Goal: Transaction & Acquisition: Book appointment/travel/reservation

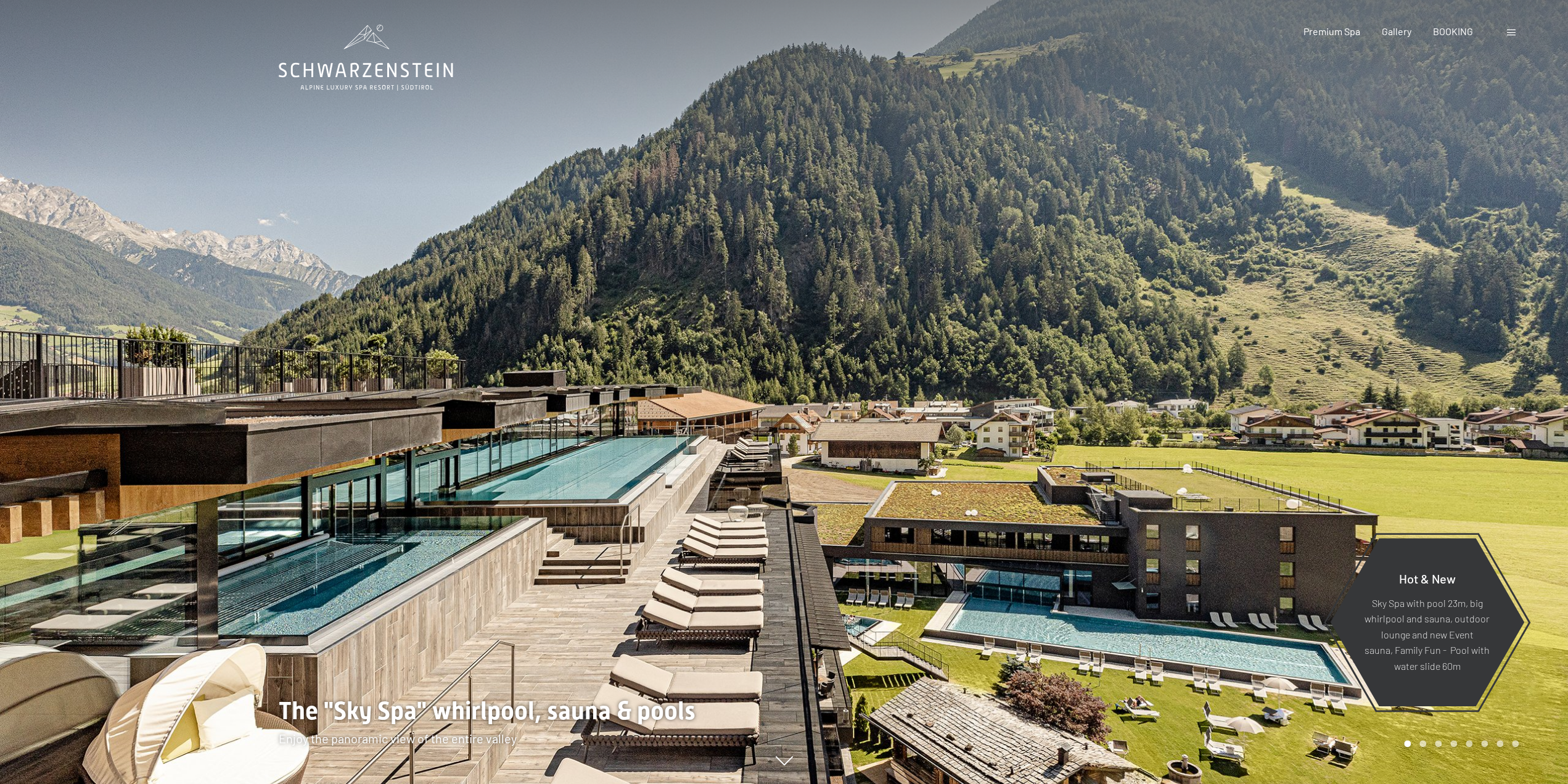
click at [1512, 34] on span at bounding box center [1511, 32] width 9 height 6
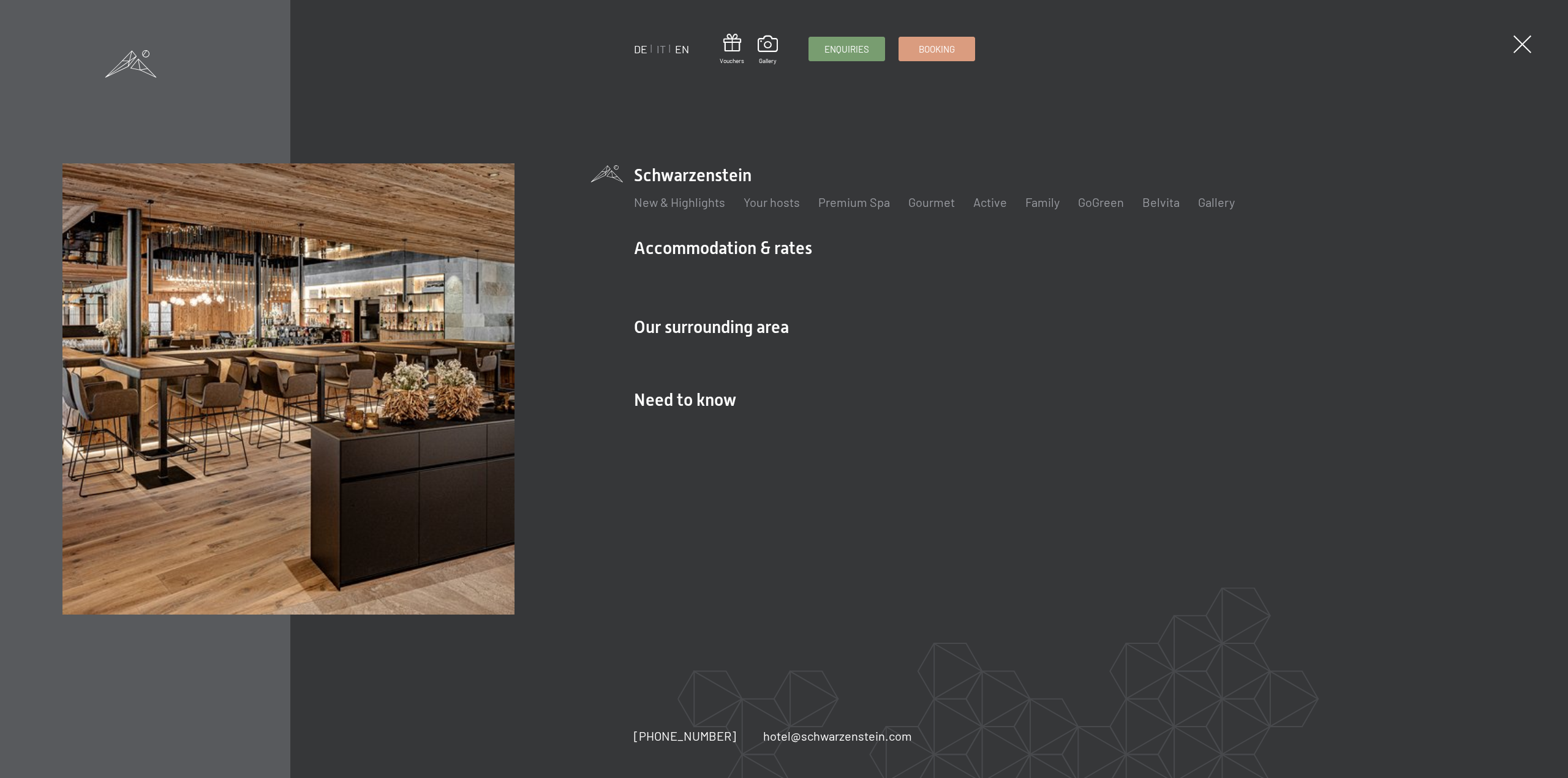
click at [637, 53] on link "DE" at bounding box center [640, 48] width 14 height 14
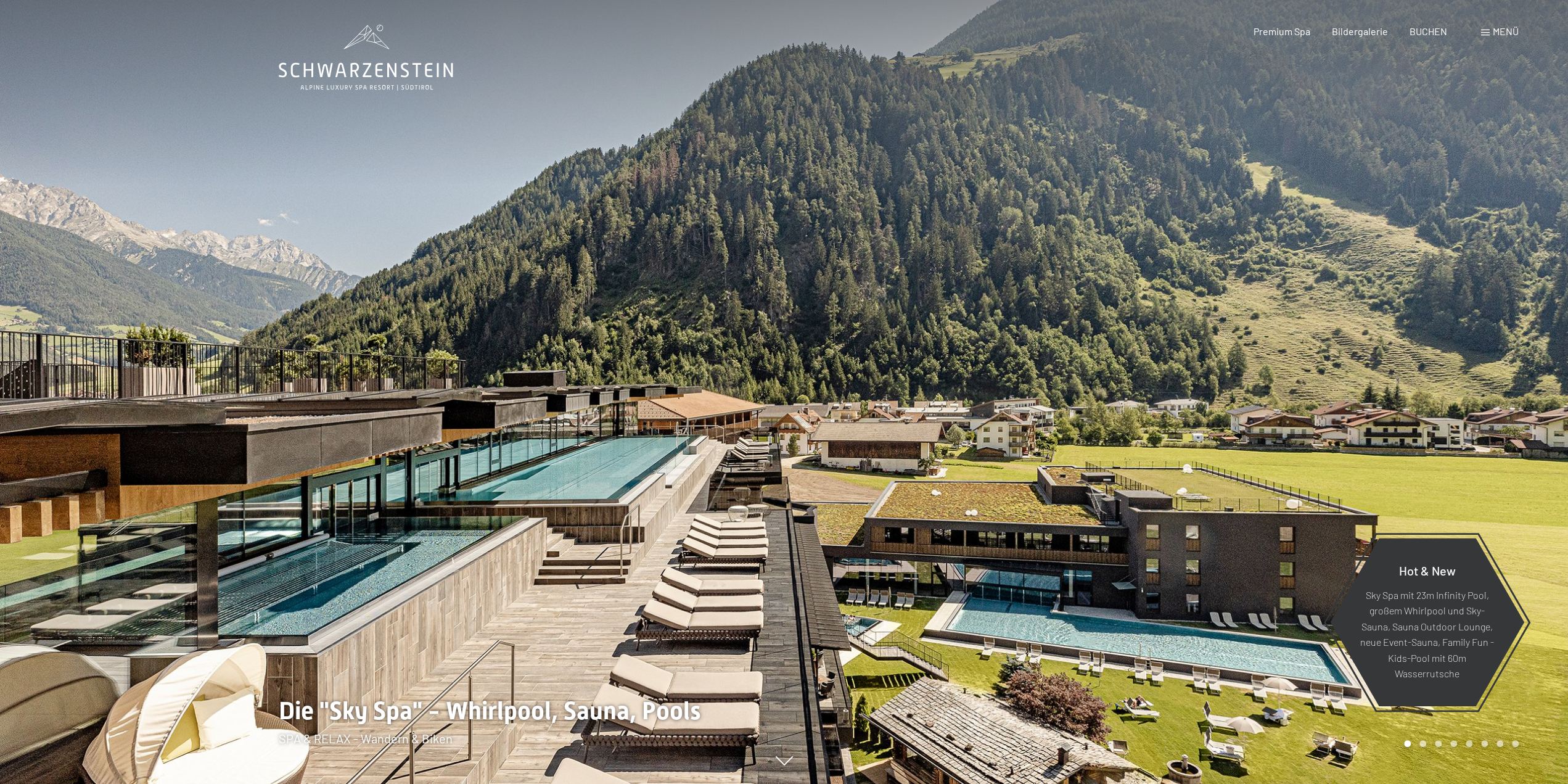
click at [1497, 33] on span "Menü" at bounding box center [1505, 31] width 26 height 11
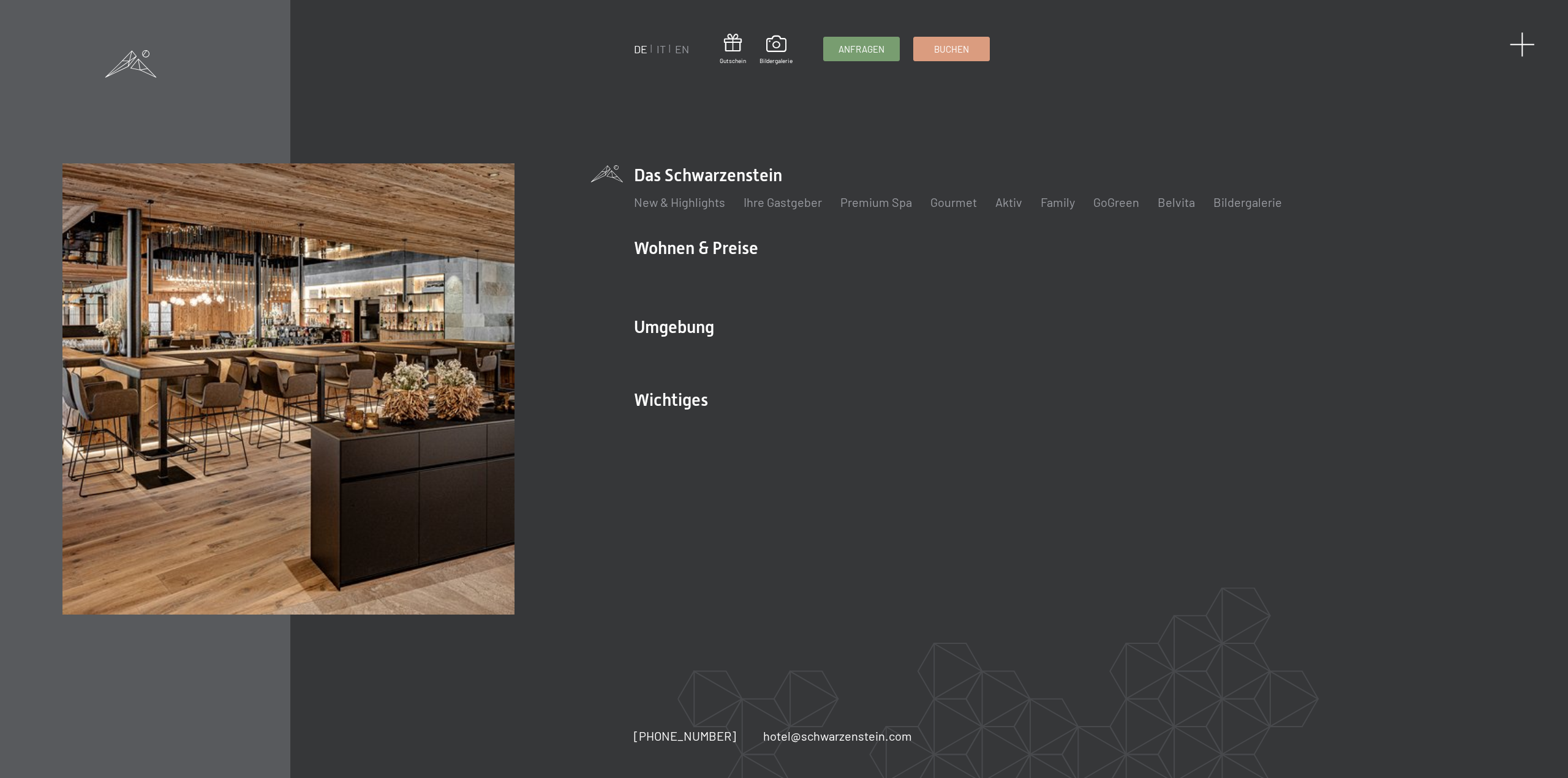
click at [1524, 47] on span at bounding box center [1522, 44] width 25 height 25
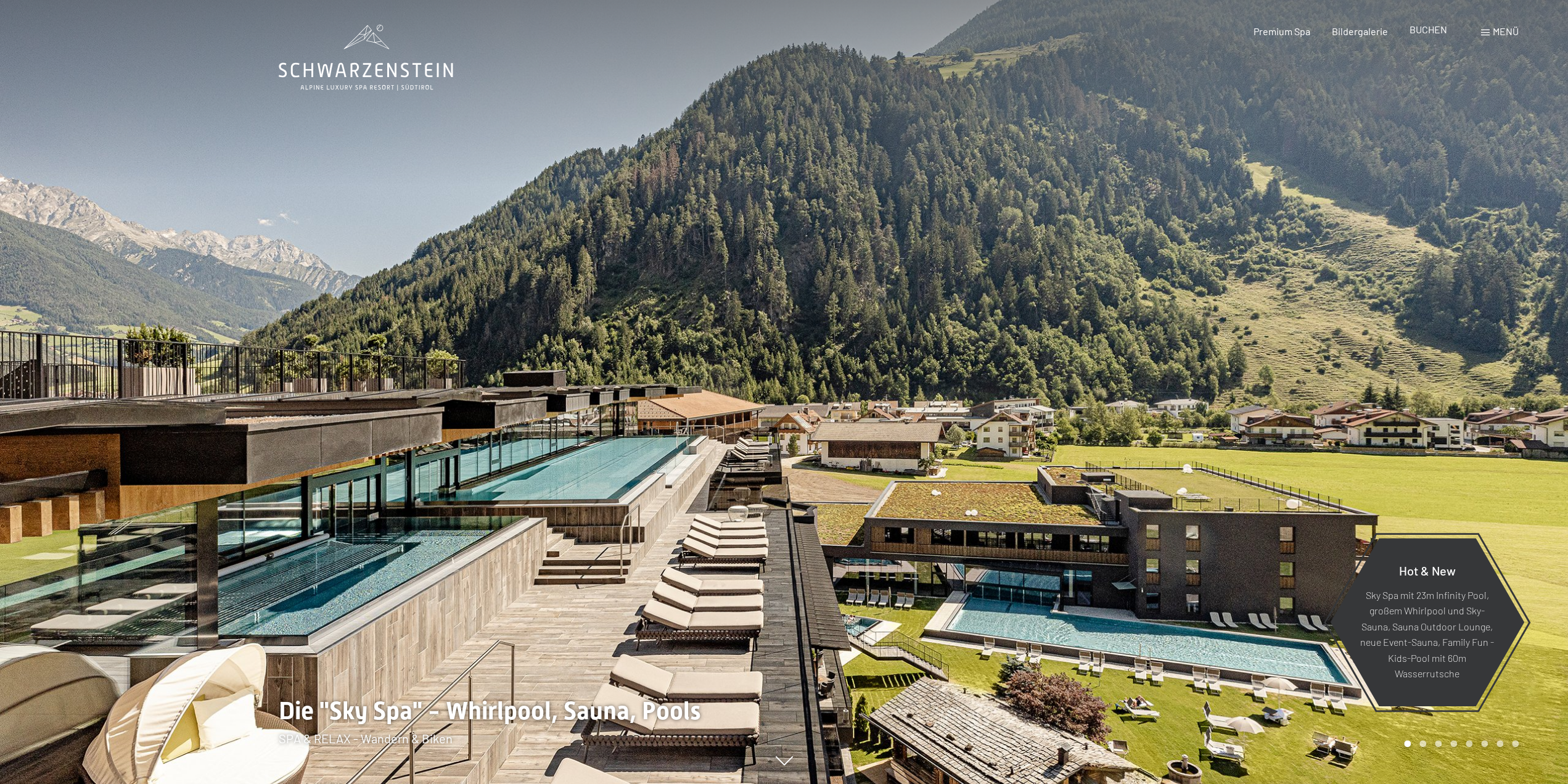
click at [1423, 29] on span "BUCHEN" at bounding box center [1428, 29] width 37 height 11
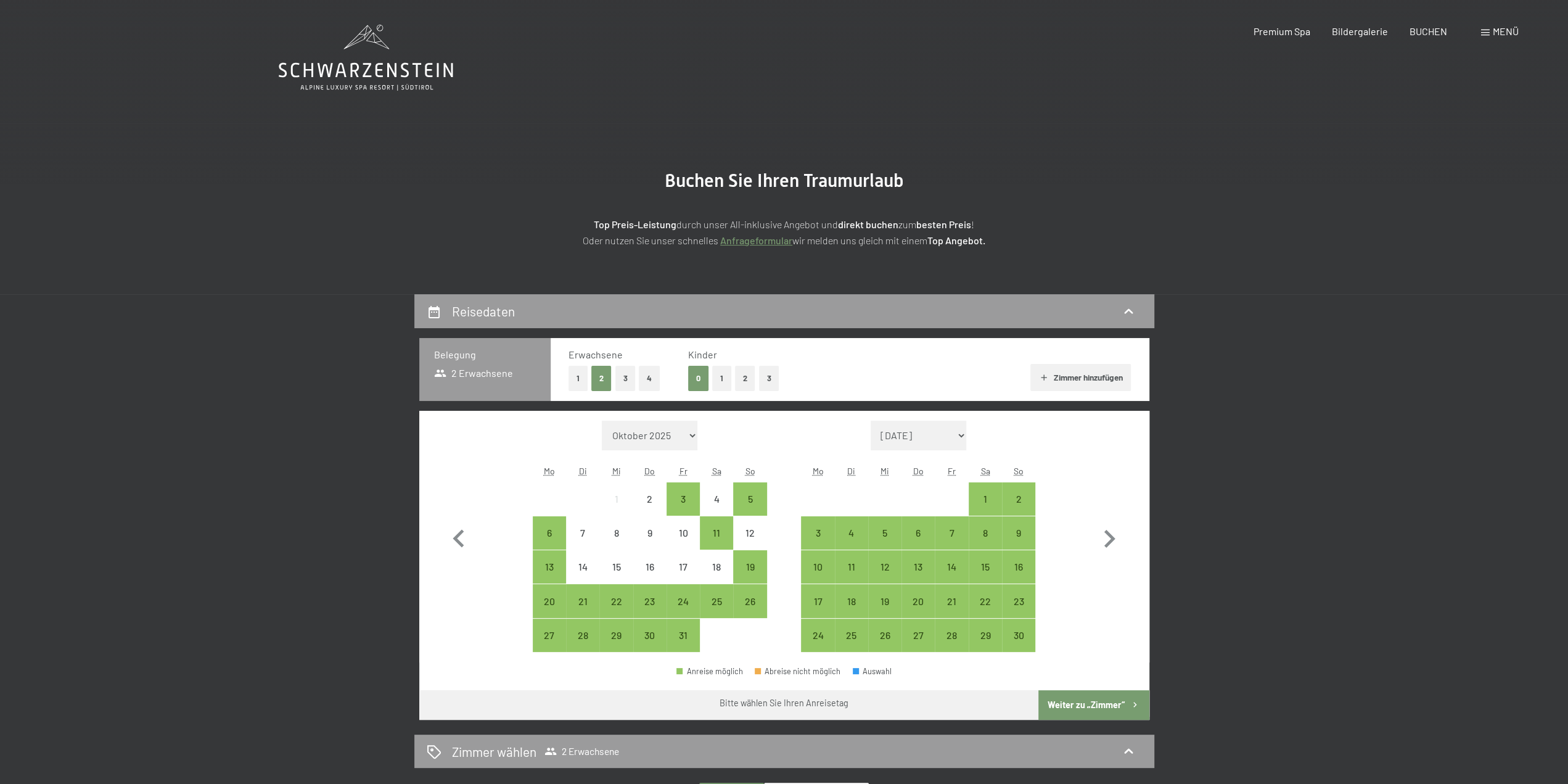
click at [572, 375] on button "1" at bounding box center [578, 378] width 19 height 25
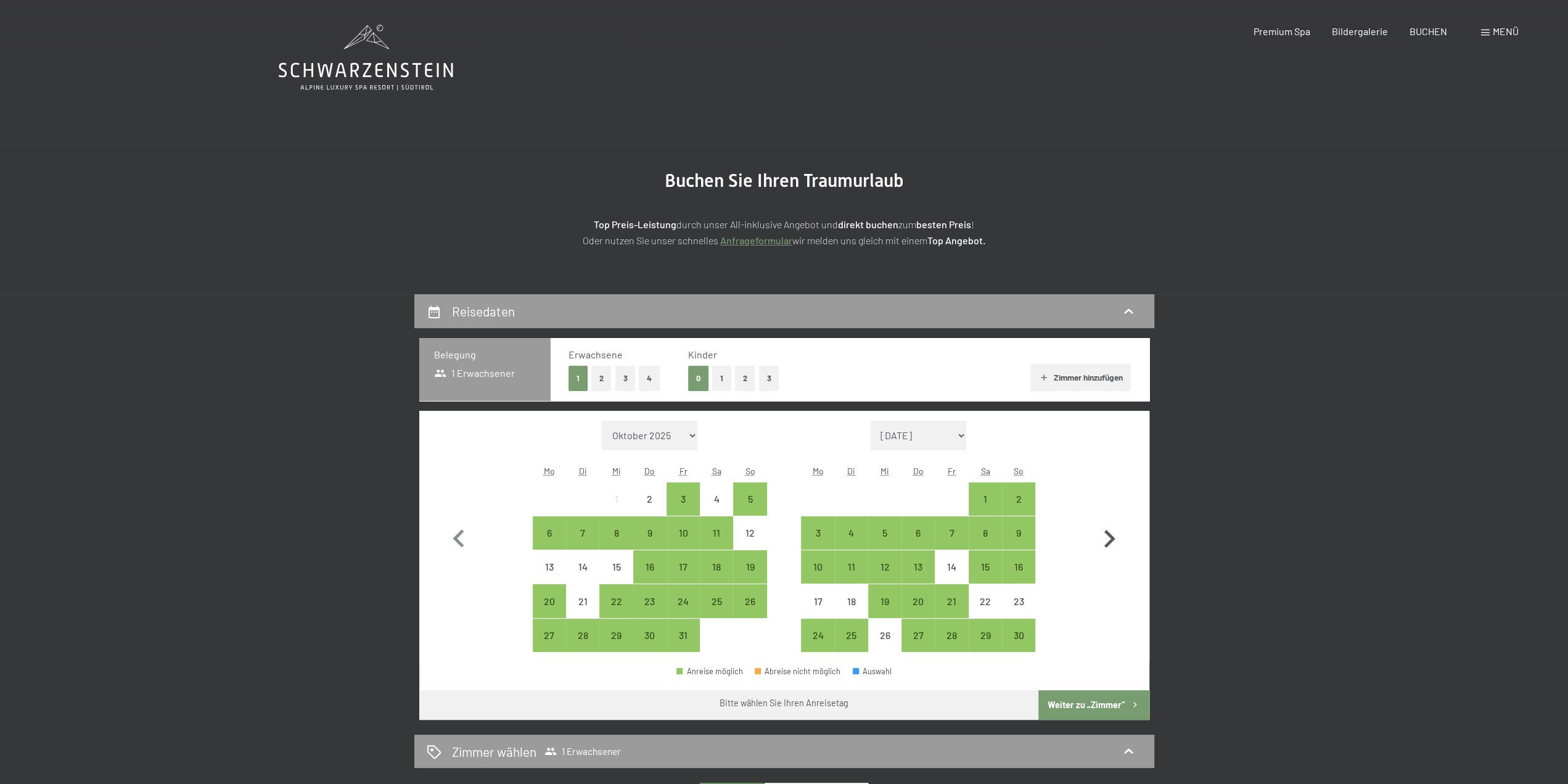
click at [1106, 531] on icon "button" at bounding box center [1110, 539] width 11 height 18
select select "[DATE]"
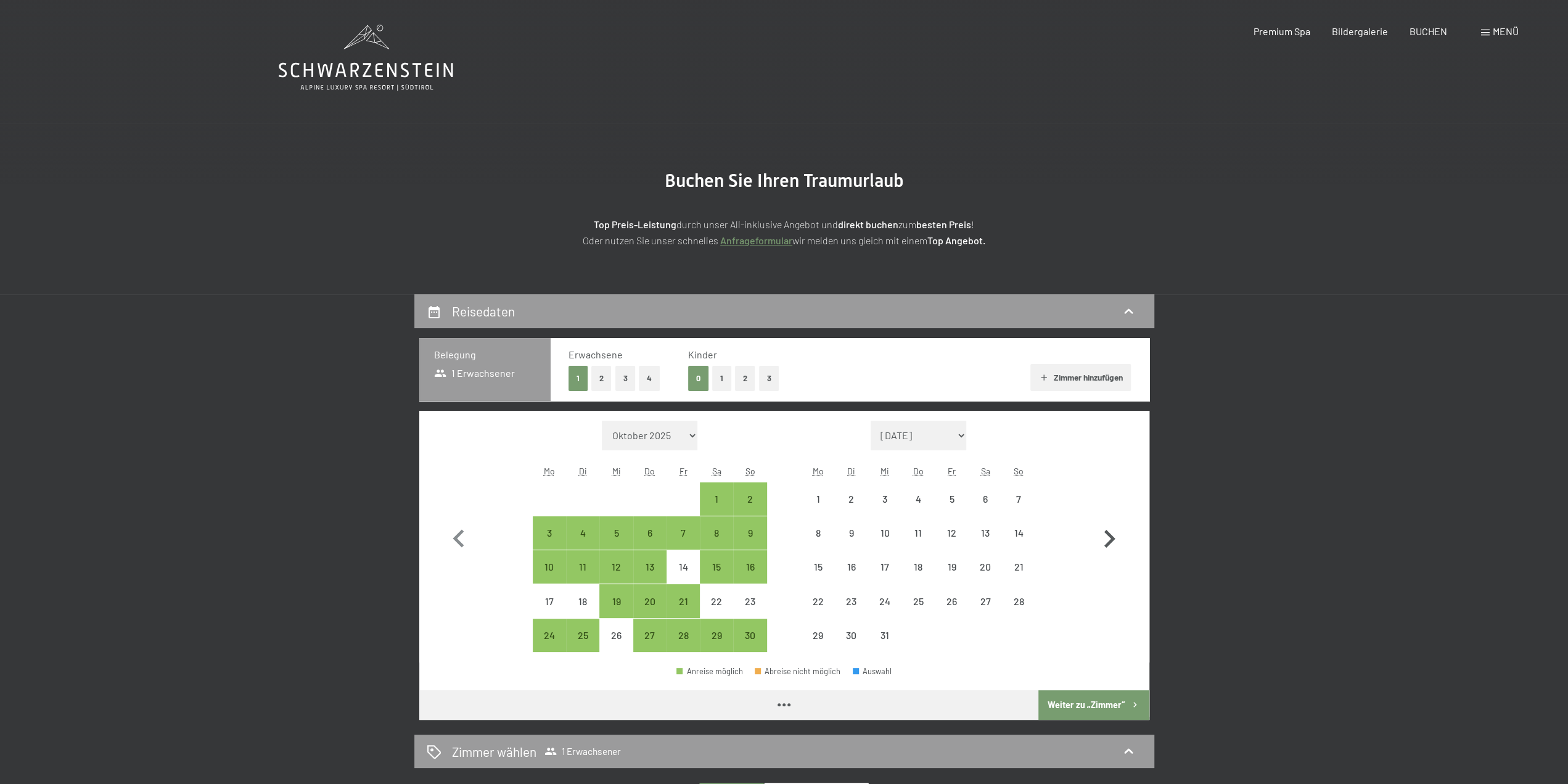
click at [1106, 531] on icon "button" at bounding box center [1110, 539] width 11 height 18
select select "[DATE]"
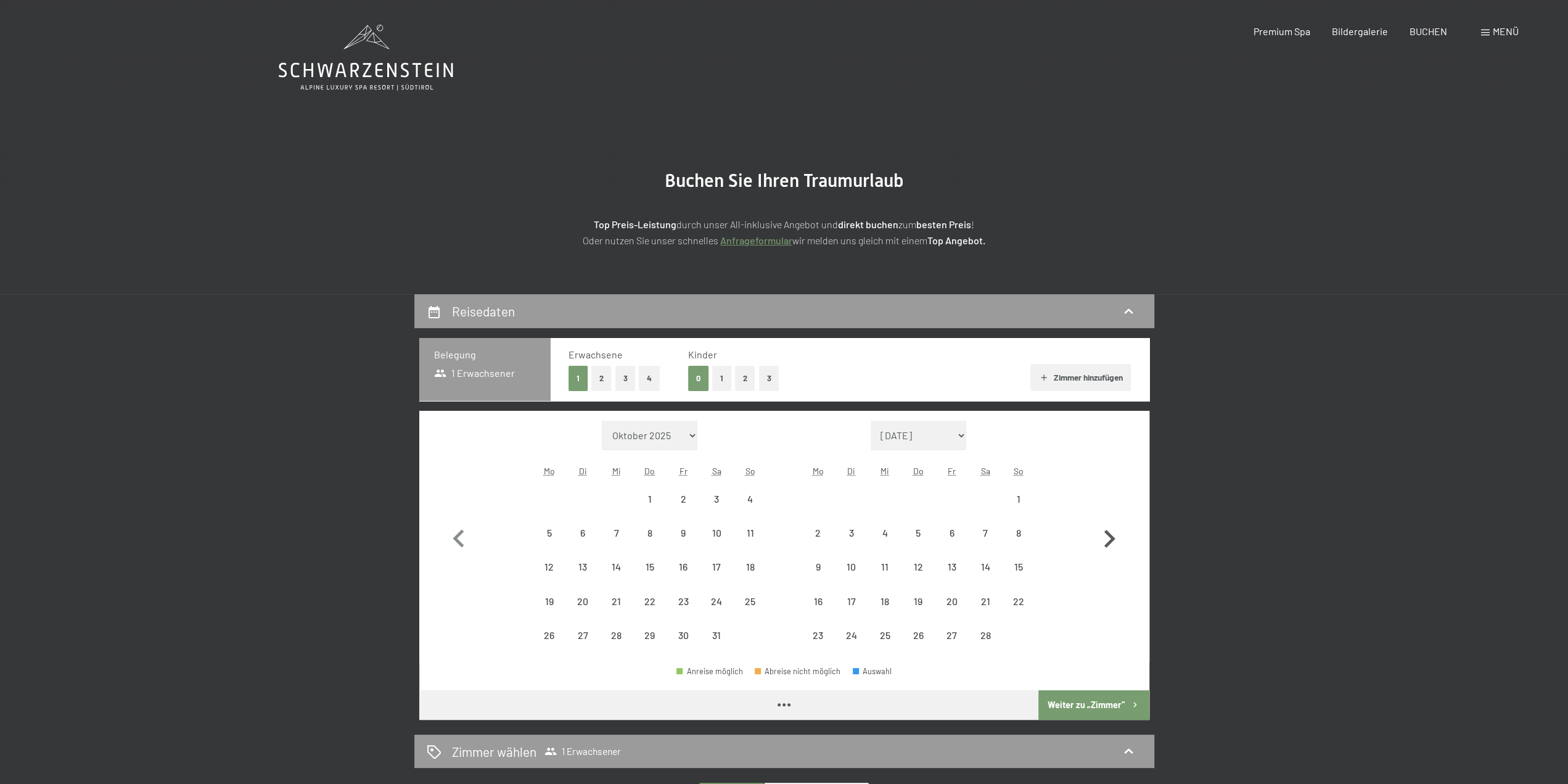
click at [1106, 531] on icon "button" at bounding box center [1110, 539] width 11 height 18
select select "[DATE]"
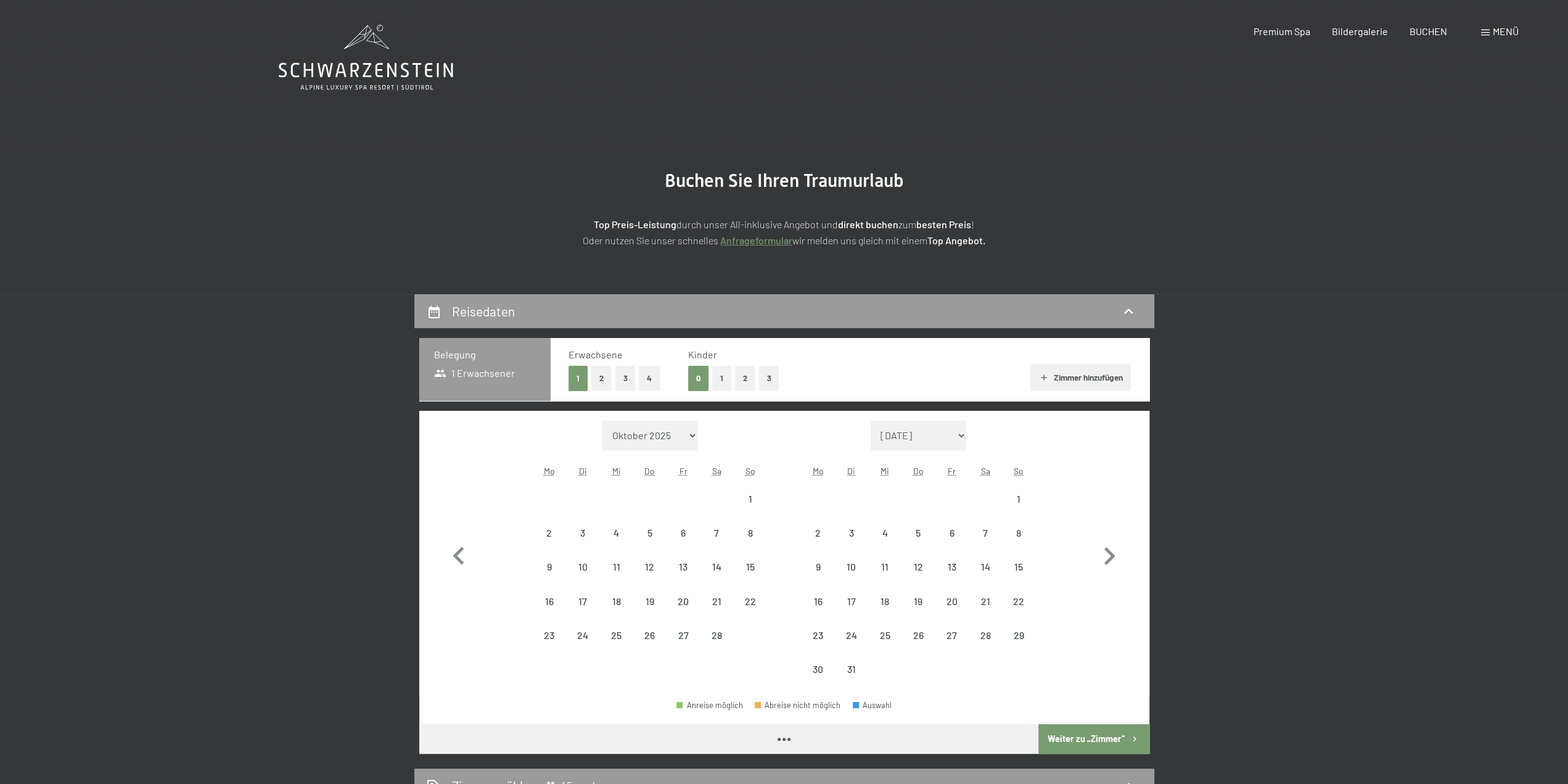
select select "[DATE]"
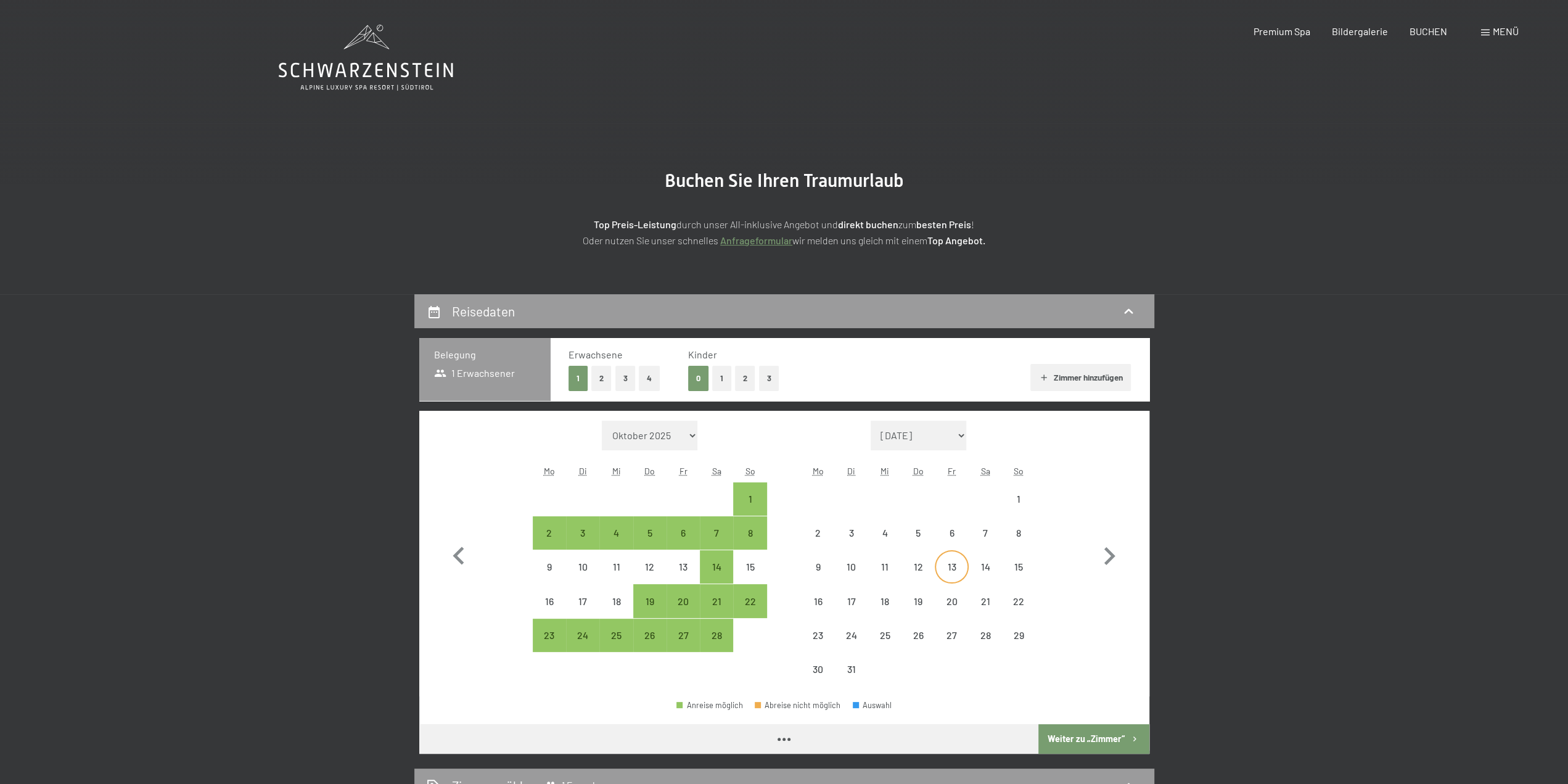
select select "[DATE]"
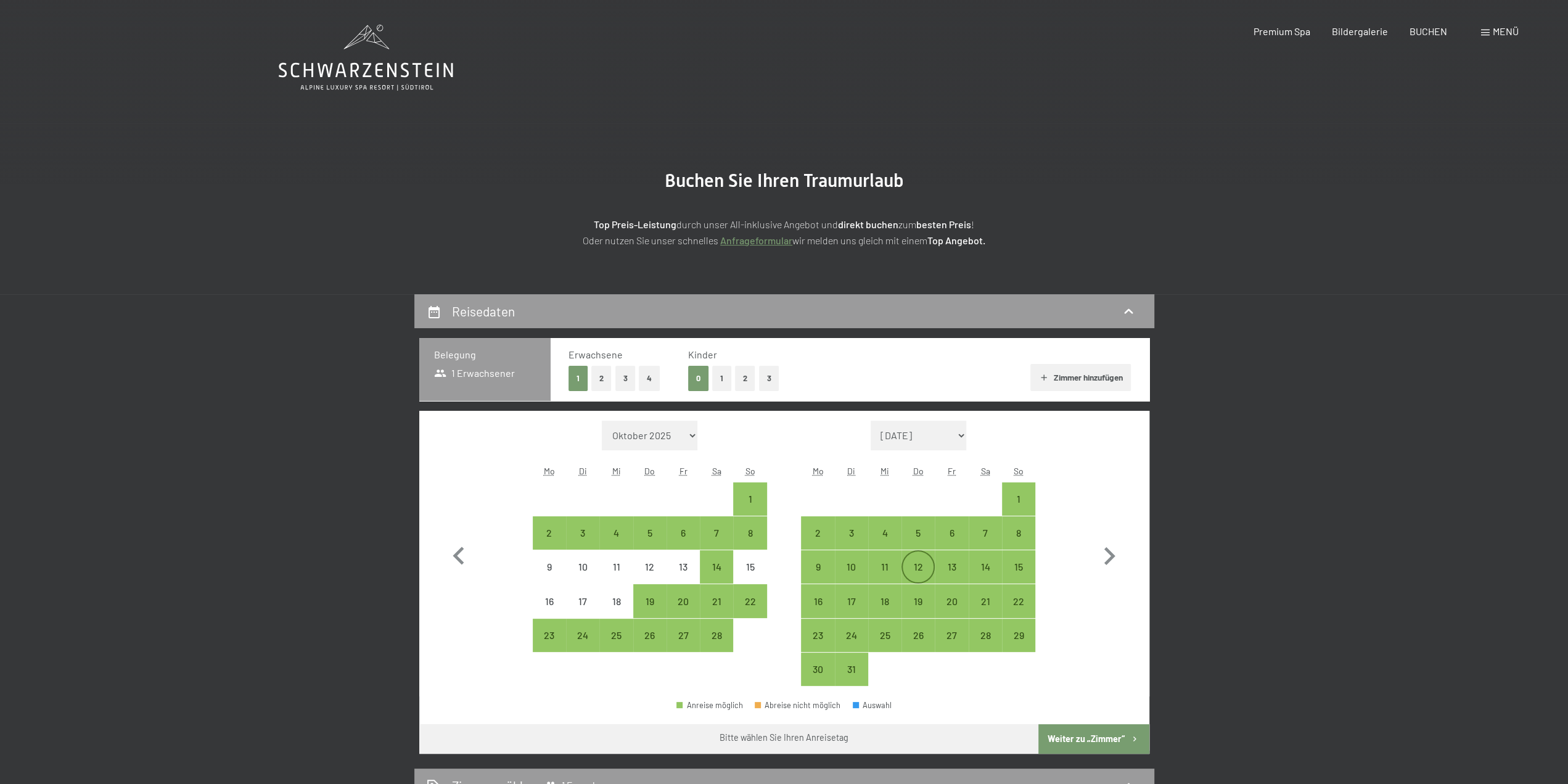
click at [923, 570] on div "12" at bounding box center [918, 578] width 31 height 31
select select "[DATE]"
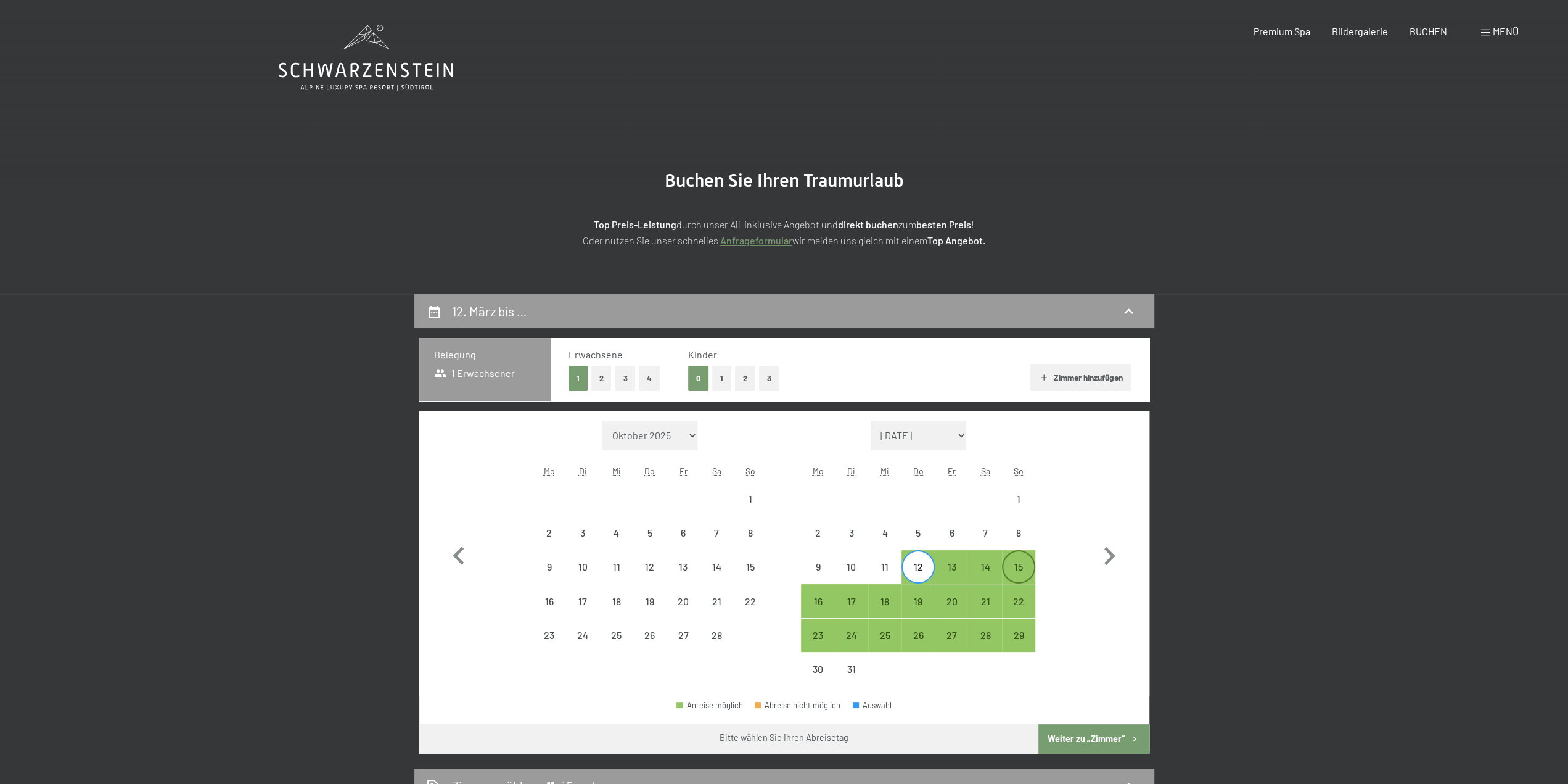
click at [1019, 565] on div "15" at bounding box center [1018, 578] width 31 height 31
select select "[DATE]"
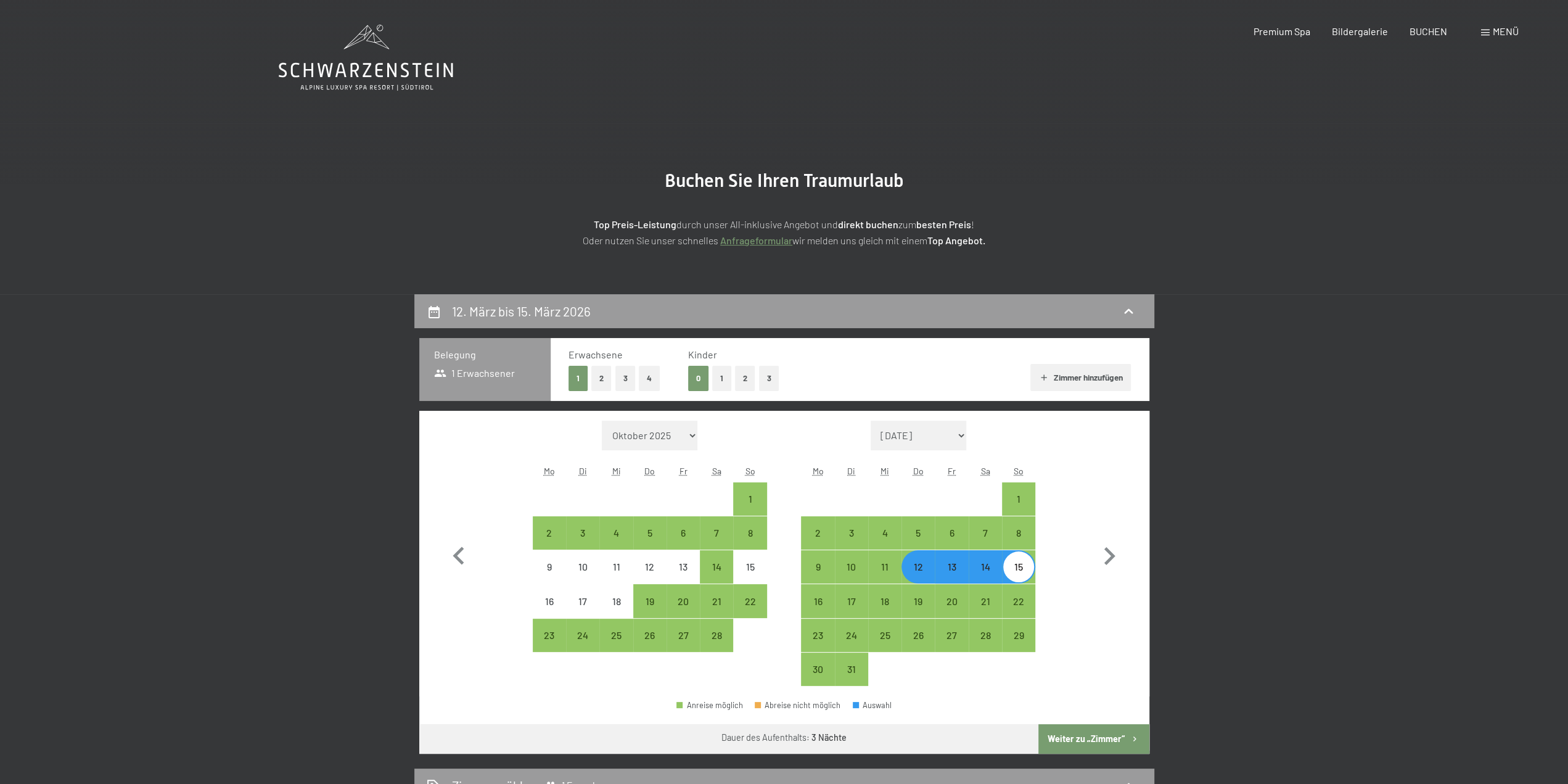
click at [1092, 737] on button "Weiter zu „Zimmer“" at bounding box center [1094, 739] width 110 height 29
select select "[DATE]"
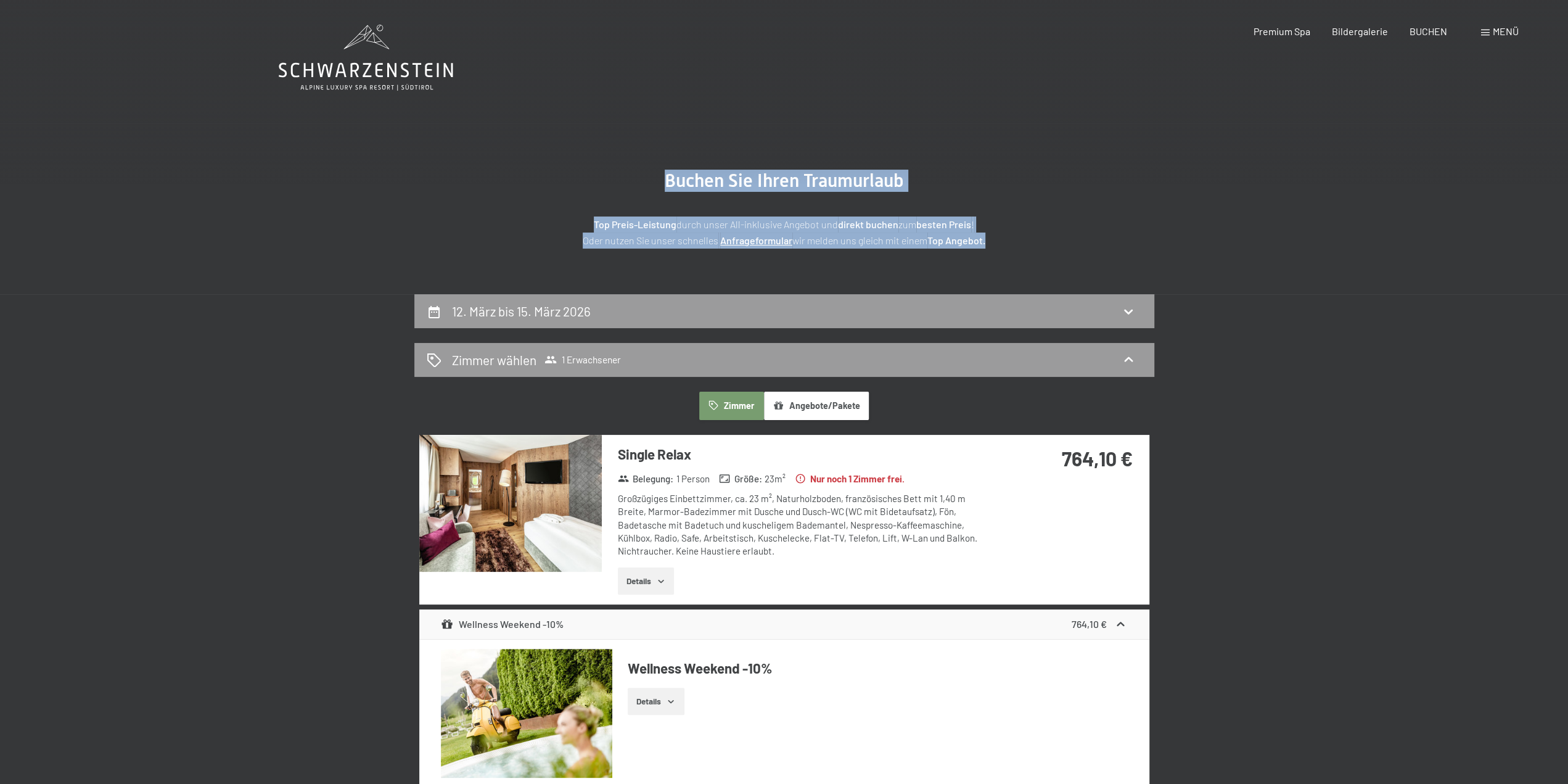
drag, startPoint x: 659, startPoint y: 178, endPoint x: 994, endPoint y: 249, distance: 342.4
click at [994, 249] on section "Buchen Sie Ihren Traumurlaub Top Preis-Leistung durch unser All-inklusive Angeb…" at bounding box center [784, 209] width 1568 height 171
